Goal: Transaction & Acquisition: Purchase product/service

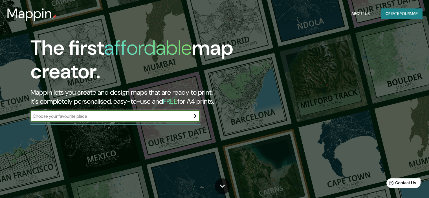
click at [77, 117] on input "text" at bounding box center [109, 116] width 158 height 6
type input "mazatlan [PERSON_NAME]"
click at [194, 116] on icon "button" at bounding box center [194, 116] width 7 height 7
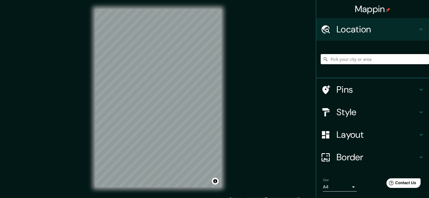
click at [418, 88] on icon at bounding box center [421, 89] width 7 height 7
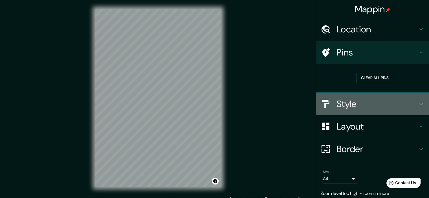
click at [418, 103] on icon at bounding box center [421, 104] width 7 height 7
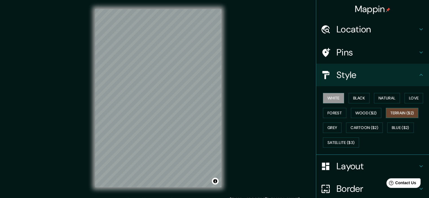
click at [396, 110] on button "Terrain ($2)" at bounding box center [402, 113] width 33 height 10
click at [360, 111] on button "Wood ($2)" at bounding box center [366, 113] width 30 height 10
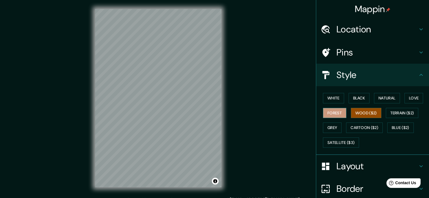
click at [338, 112] on button "Forest" at bounding box center [334, 113] width 23 height 10
click at [349, 100] on button "Black" at bounding box center [359, 98] width 21 height 10
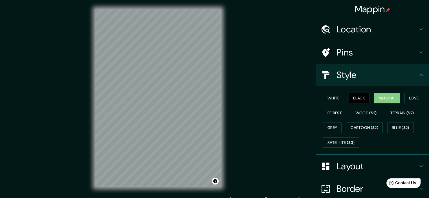
click at [383, 101] on button "Natural" at bounding box center [387, 98] width 26 height 10
click at [407, 98] on button "Love" at bounding box center [413, 98] width 19 height 10
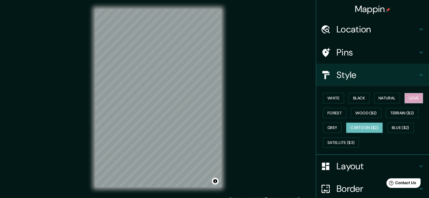
drag, startPoint x: 333, startPoint y: 124, endPoint x: 345, endPoint y: 127, distance: 12.2
click at [333, 124] on button "Grey" at bounding box center [332, 128] width 19 height 10
click at [359, 128] on button "Cartoon ($2)" at bounding box center [364, 128] width 37 height 10
drag, startPoint x: 400, startPoint y: 124, endPoint x: 402, endPoint y: 128, distance: 4.6
click at [400, 124] on button "Blue ($2)" at bounding box center [400, 128] width 27 height 10
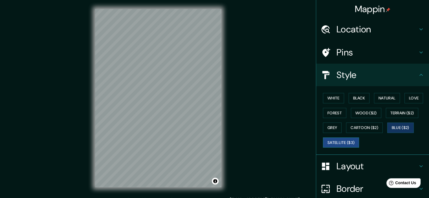
click at [332, 141] on button "Satellite ($3)" at bounding box center [341, 143] width 36 height 10
click at [388, 98] on button "Natural" at bounding box center [387, 98] width 26 height 10
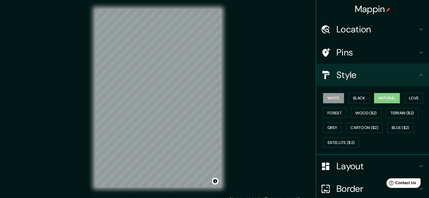
click at [333, 95] on button "White" at bounding box center [333, 98] width 21 height 10
drag, startPoint x: 353, startPoint y: 98, endPoint x: 369, endPoint y: 105, distance: 17.0
click at [355, 100] on button "Black" at bounding box center [359, 98] width 21 height 10
drag, startPoint x: 377, startPoint y: 99, endPoint x: 385, endPoint y: 101, distance: 7.5
click at [378, 99] on button "Natural" at bounding box center [387, 98] width 26 height 10
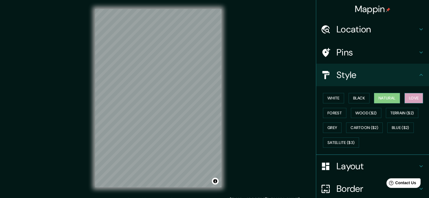
click at [412, 96] on button "Love" at bounding box center [413, 98] width 19 height 10
click at [330, 111] on button "Forest" at bounding box center [334, 113] width 23 height 10
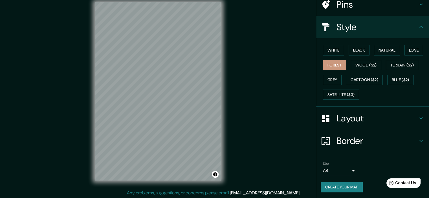
scroll to position [7, 0]
click at [374, 137] on h4 "Border" at bounding box center [376, 140] width 81 height 11
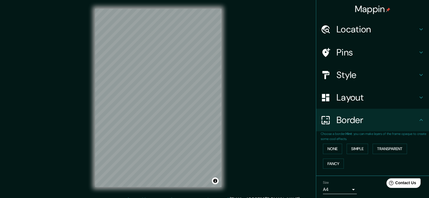
scroll to position [0, 0]
click at [352, 36] on div "Location" at bounding box center [372, 29] width 113 height 23
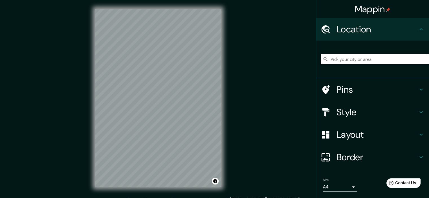
click at [362, 62] on input "Pick your city or area" at bounding box center [375, 59] width 108 height 10
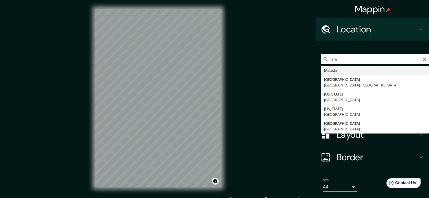
type input "m"
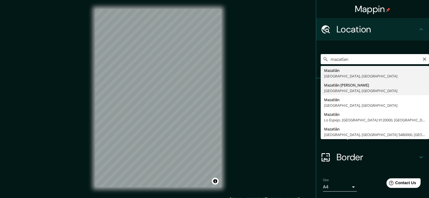
type input "Mazatlán Villa de Flores, Estado de Oaxaca, México"
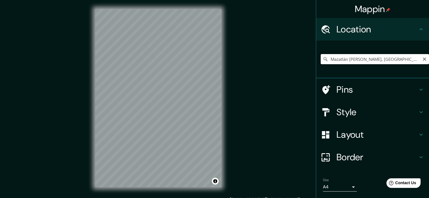
click at [398, 60] on input "Mazatlán Villa de Flores, Estado de Oaxaca, México" at bounding box center [375, 59] width 108 height 10
click at [397, 62] on input "Mazatlán Villa de Flores, Estado de Oaxaca, México" at bounding box center [375, 59] width 108 height 10
click at [422, 59] on icon "Clear" at bounding box center [424, 59] width 5 height 5
click at [377, 59] on input "Pick your city or area" at bounding box center [375, 59] width 108 height 10
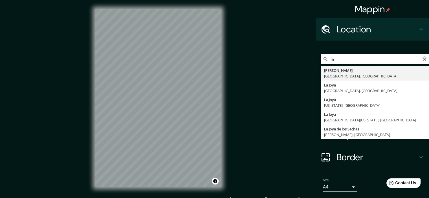
type input "l"
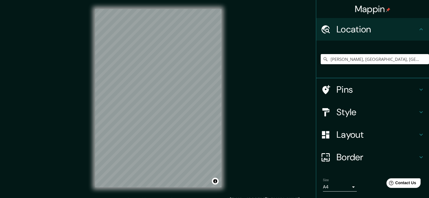
click at [365, 116] on h4 "Style" at bounding box center [376, 112] width 81 height 11
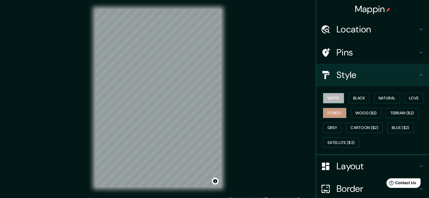
click at [334, 97] on button "White" at bounding box center [333, 98] width 21 height 10
click at [360, 97] on button "Black" at bounding box center [359, 98] width 21 height 10
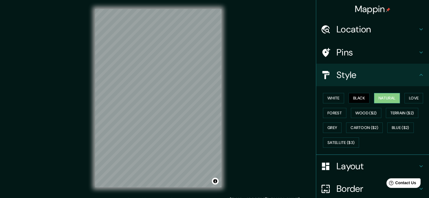
click at [379, 99] on button "Natural" at bounding box center [387, 98] width 26 height 10
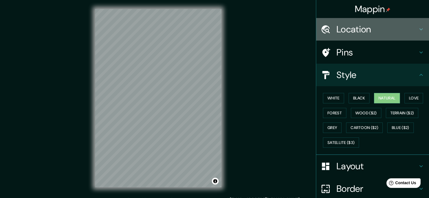
click at [372, 28] on h4 "Location" at bounding box center [376, 29] width 81 height 11
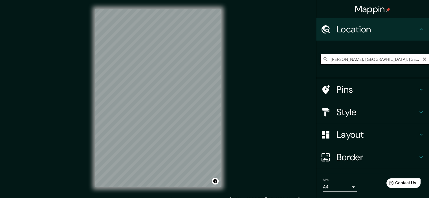
click at [366, 60] on input "Tepanco de López, Puebla, México" at bounding box center [375, 59] width 108 height 10
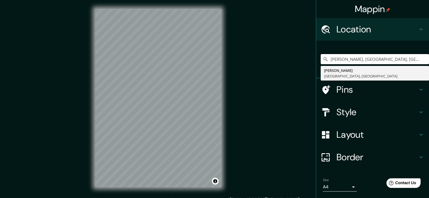
drag, startPoint x: 401, startPoint y: 59, endPoint x: 288, endPoint y: 58, distance: 112.8
click at [288, 58] on div "Mappin Location Tepanco de López, Puebla, México Tepanco de López Puebla, Méxic…" at bounding box center [214, 103] width 429 height 206
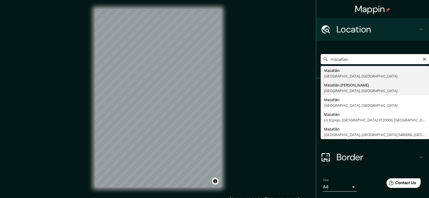
type input "Mazatlán Villa de Flores, Estado de Oaxaca, México"
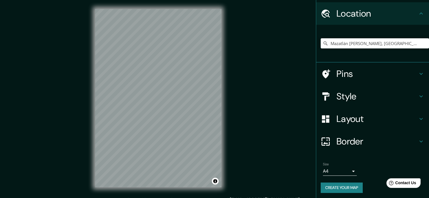
scroll to position [17, 0]
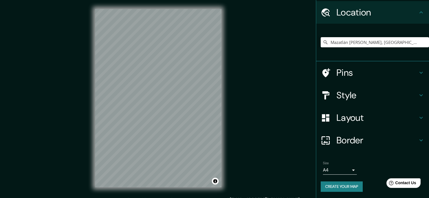
click at [350, 187] on button "Create your map" at bounding box center [342, 187] width 42 height 10
